Goal: Information Seeking & Learning: Learn about a topic

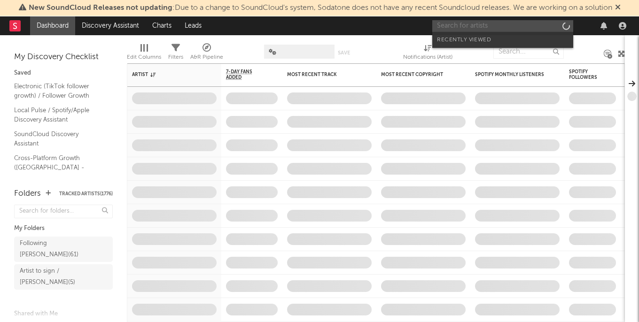
click at [484, 26] on input "text" at bounding box center [502, 26] width 141 height 12
paste input "DCR [PERSON_NAME]"
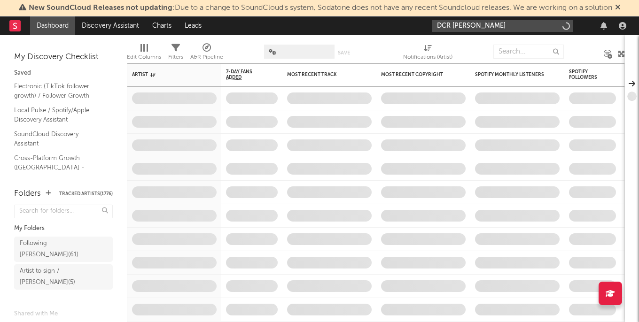
type input "DCR [PERSON_NAME]"
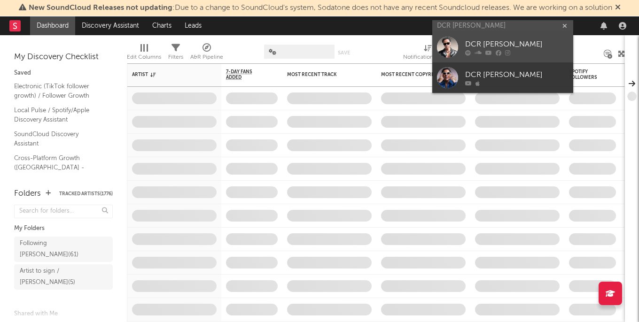
click at [484, 47] on div "DCR [PERSON_NAME]" at bounding box center [516, 44] width 103 height 11
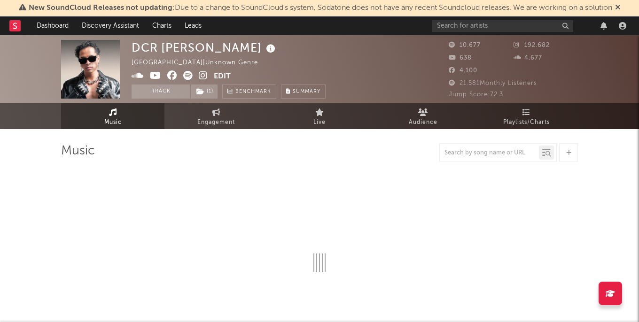
select select "1w"
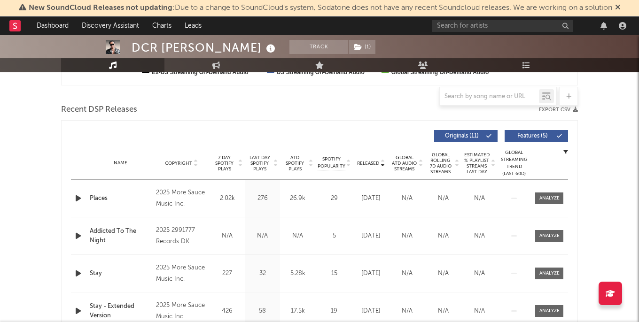
scroll to position [316, 0]
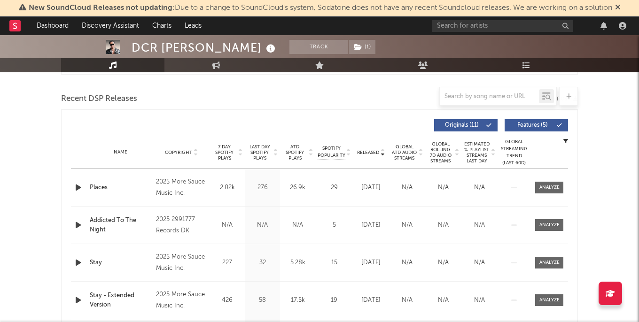
click at [265, 148] on span "Last Day Spotify Plays" at bounding box center [259, 152] width 25 height 17
click at [370, 150] on span "Released" at bounding box center [368, 153] width 22 height 6
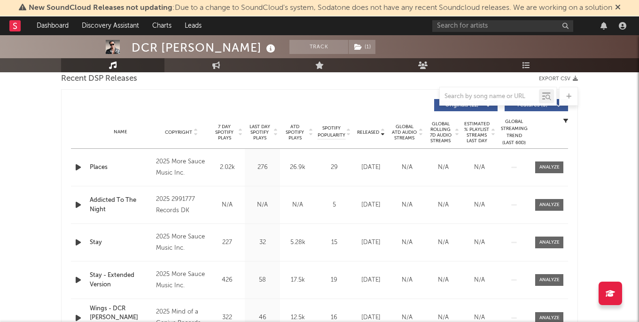
scroll to position [353, 0]
